Goal: Task Accomplishment & Management: Use online tool/utility

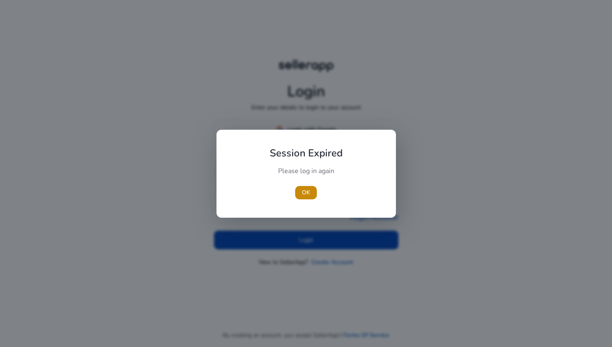
click at [285, 181] on div "Please log in again" at bounding box center [306, 174] width 93 height 17
click at [321, 205] on div "Session Expired Please log in again [GEOGRAPHIC_DATA]" at bounding box center [307, 174] width 160 height 68
click at [299, 183] on span "button" at bounding box center [306, 192] width 22 height 20
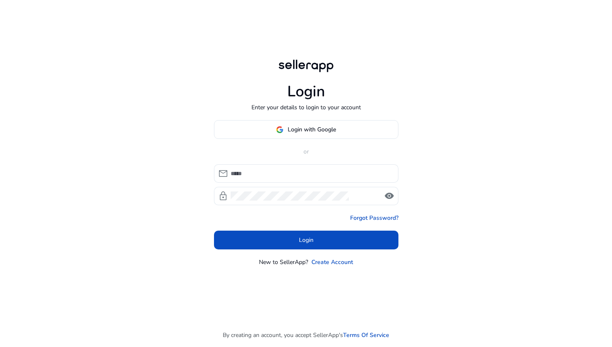
click at [301, 186] on div "mail lock visibility" at bounding box center [306, 184] width 185 height 41
click at [235, 151] on p "or" at bounding box center [306, 151] width 185 height 9
click at [296, 123] on span at bounding box center [307, 130] width 184 height 20
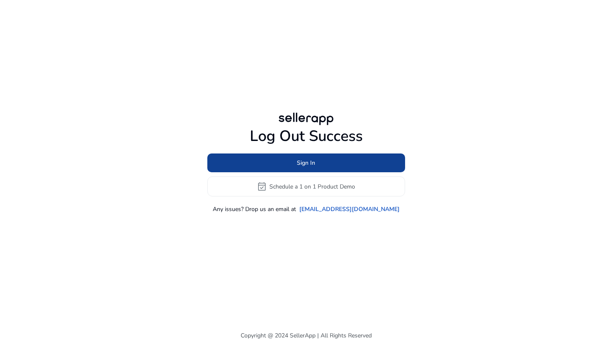
click at [287, 167] on span at bounding box center [306, 163] width 198 height 20
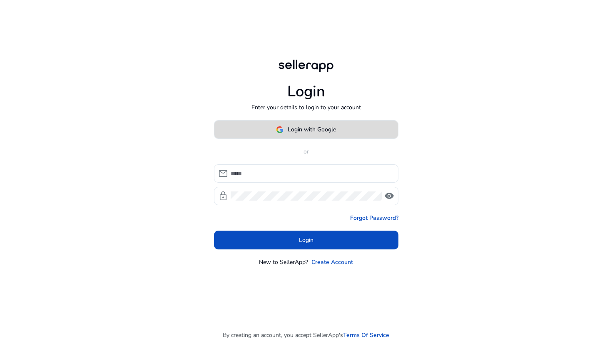
click at [302, 132] on span "Login with Google" at bounding box center [312, 129] width 48 height 9
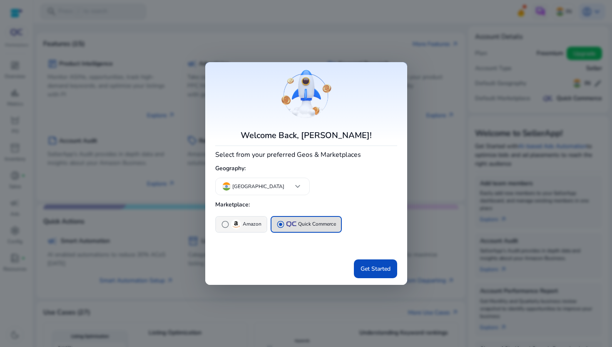
click at [240, 227] on img "button" at bounding box center [236, 224] width 10 height 10
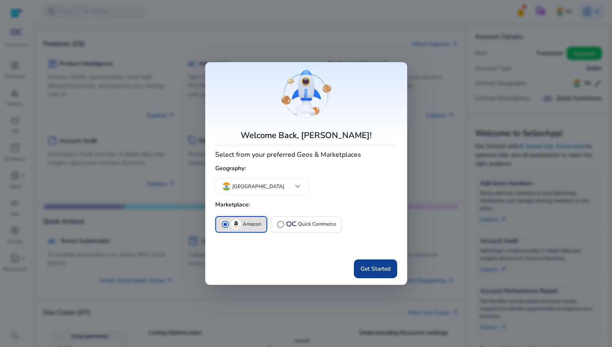
click at [368, 269] on span "Get Started" at bounding box center [376, 268] width 30 height 9
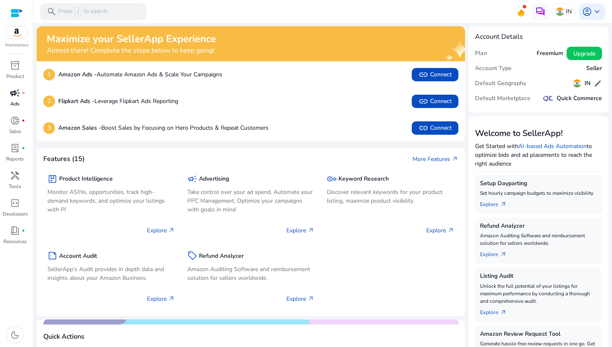
click at [12, 97] on span "campaign" at bounding box center [15, 93] width 10 height 10
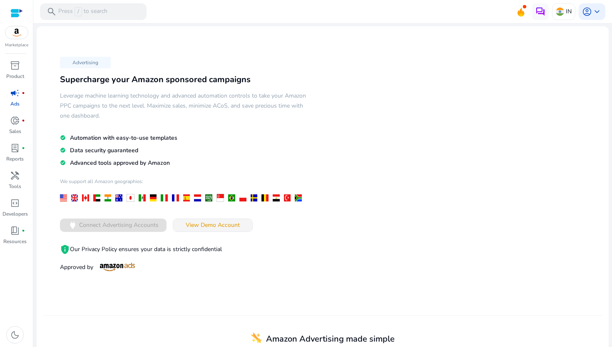
click at [221, 225] on span "View Demo Account" at bounding box center [213, 224] width 54 height 9
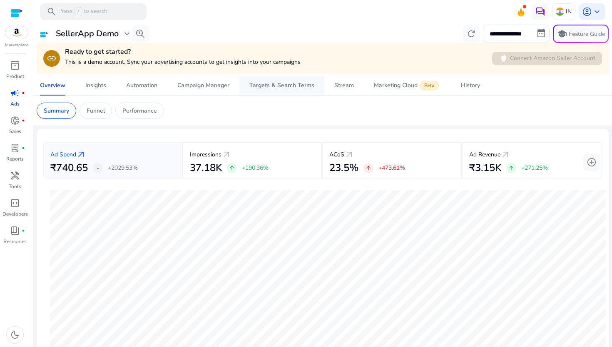
click at [271, 91] on span "Targets & Search Terms" at bounding box center [282, 85] width 65 height 20
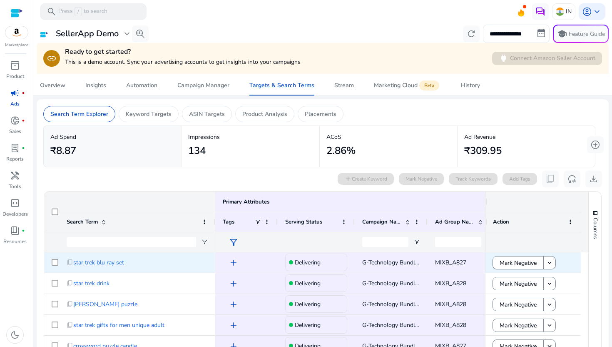
scroll to position [49, 0]
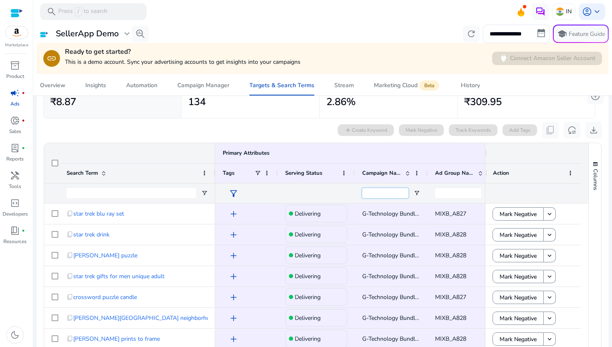
click at [398, 193] on input "Campaign Name Filter Input" at bounding box center [385, 193] width 46 height 10
click at [418, 193] on span "Open Filter Menu" at bounding box center [417, 193] width 7 height 7
click at [431, 207] on div "Contains" at bounding box center [447, 208] width 51 height 6
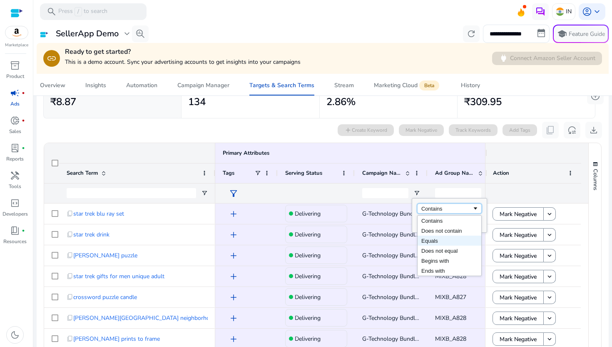
scroll to position [73, 0]
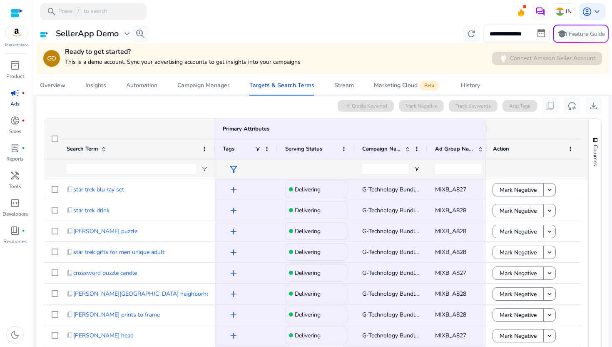
click at [421, 164] on div at bounding box center [391, 169] width 73 height 20
click at [157, 167] on input "Search Term Filter Input" at bounding box center [132, 169] width 130 height 10
click at [52, 167] on div at bounding box center [51, 169] width 15 height 20
